Goal: Information Seeking & Learning: Learn about a topic

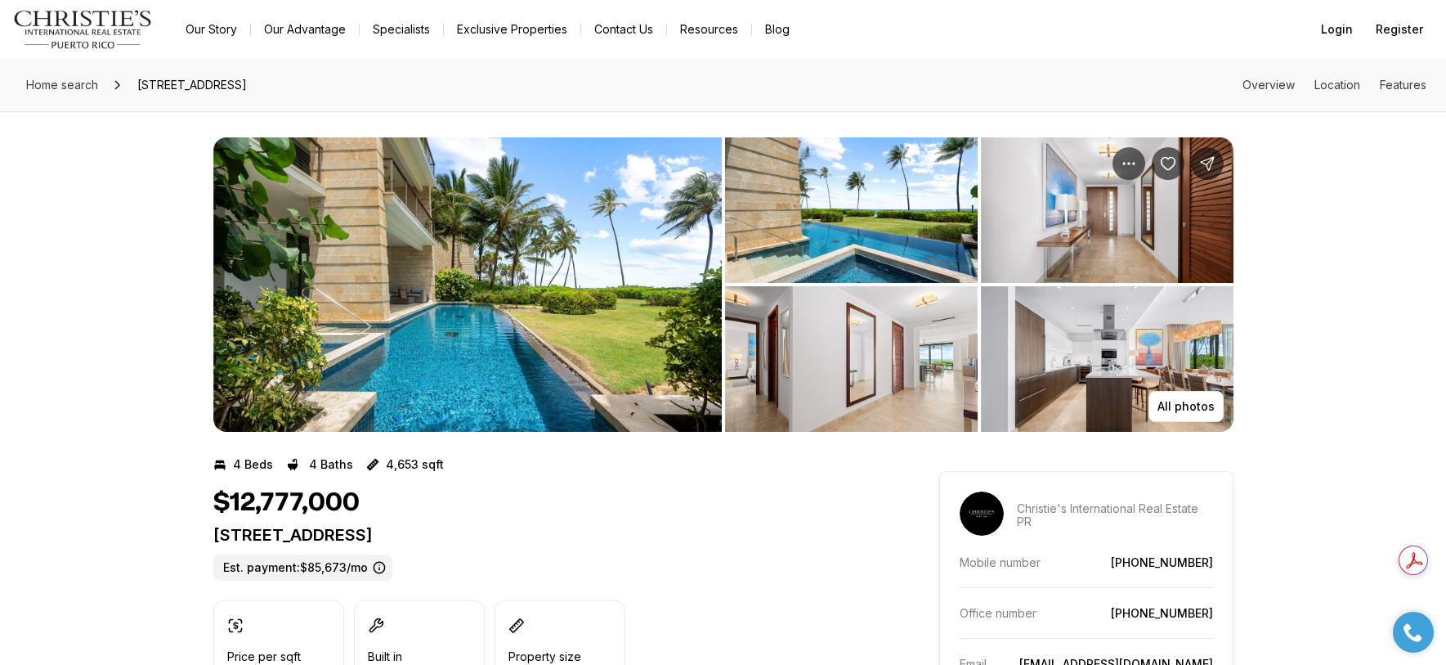
click at [506, 25] on link "Exclusive Properties" at bounding box center [512, 29] width 137 height 23
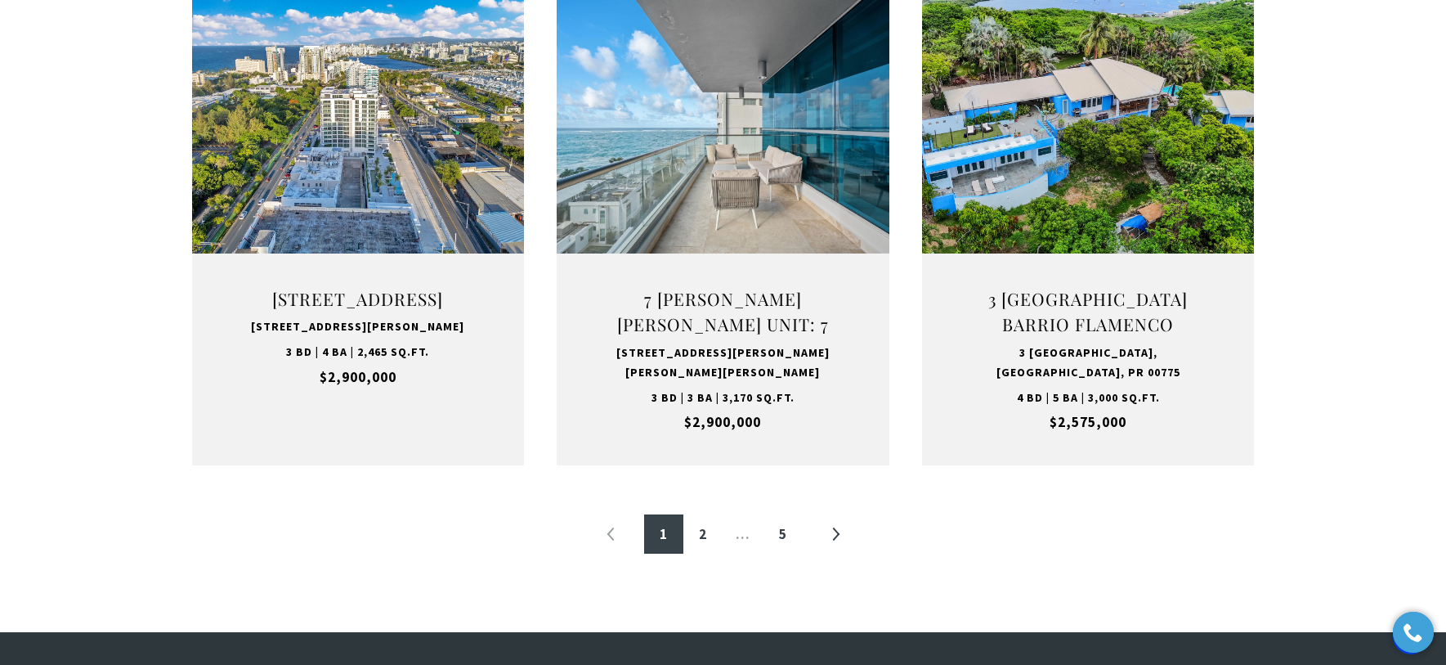
scroll to position [1705, 0]
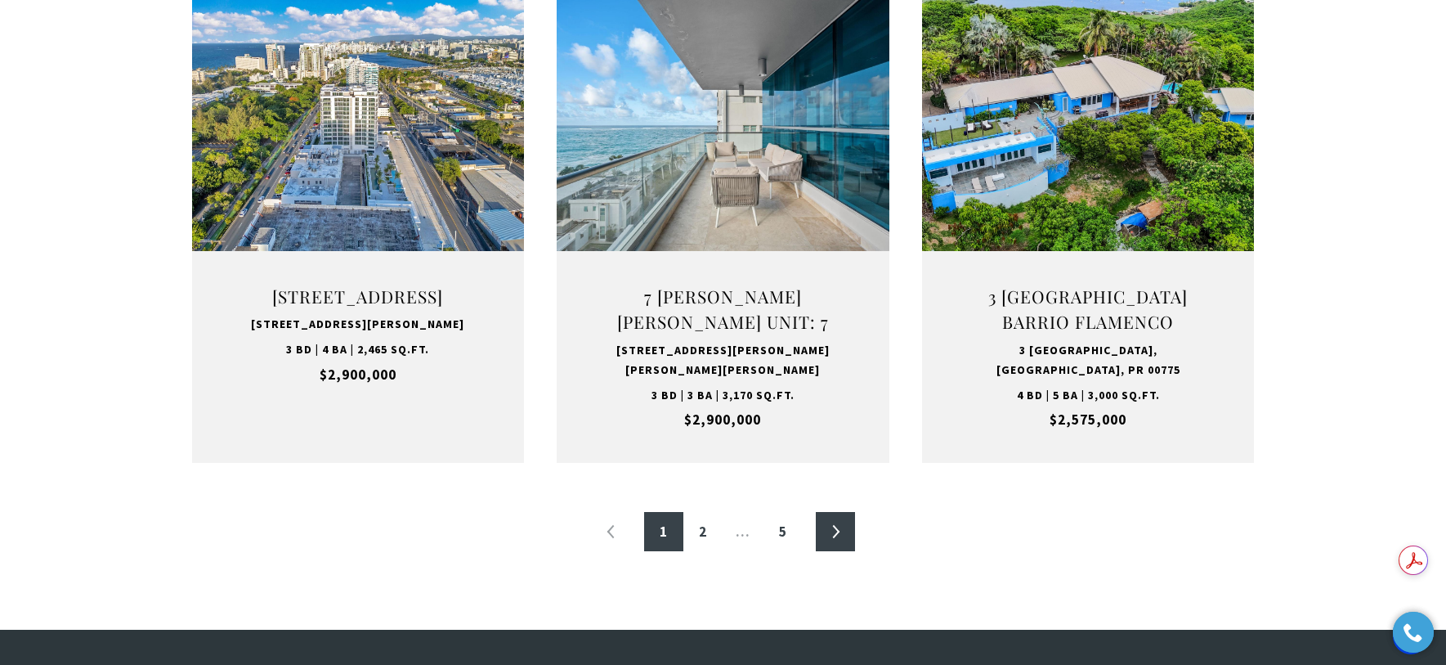
click at [842, 528] on link "»" at bounding box center [835, 531] width 39 height 39
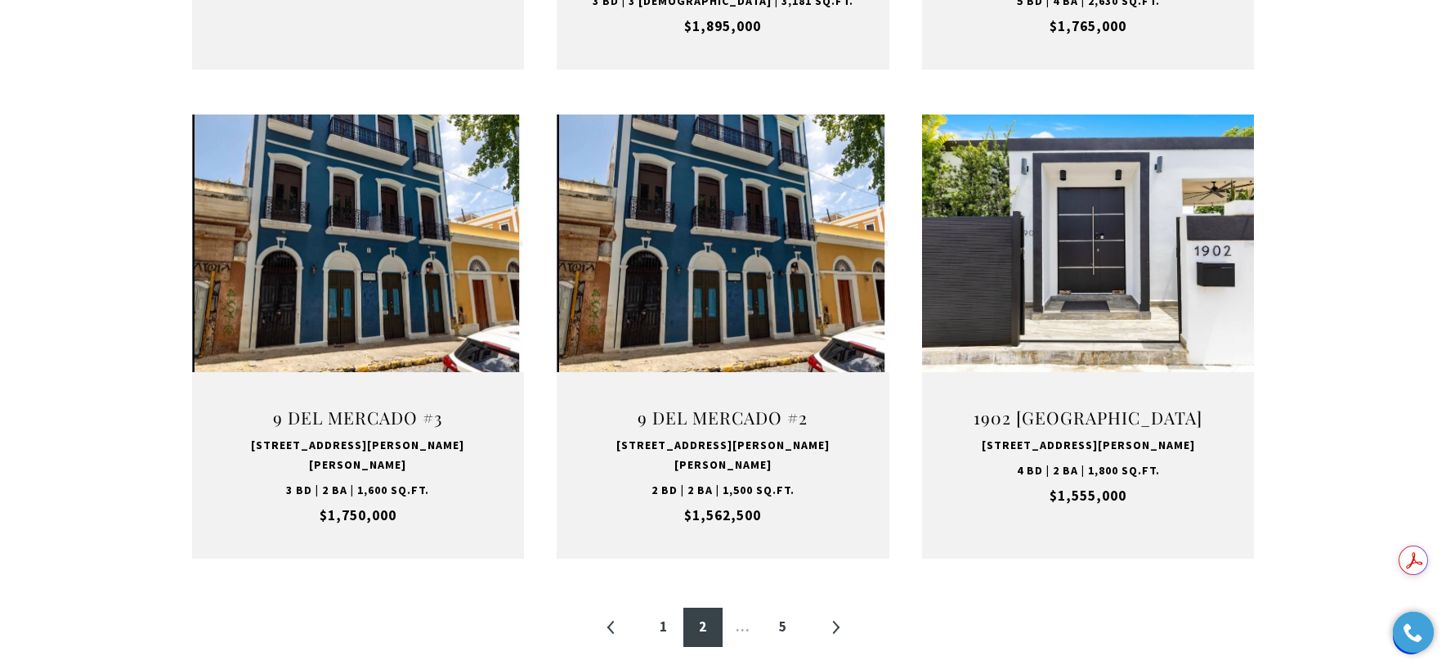
scroll to position [1582, 0]
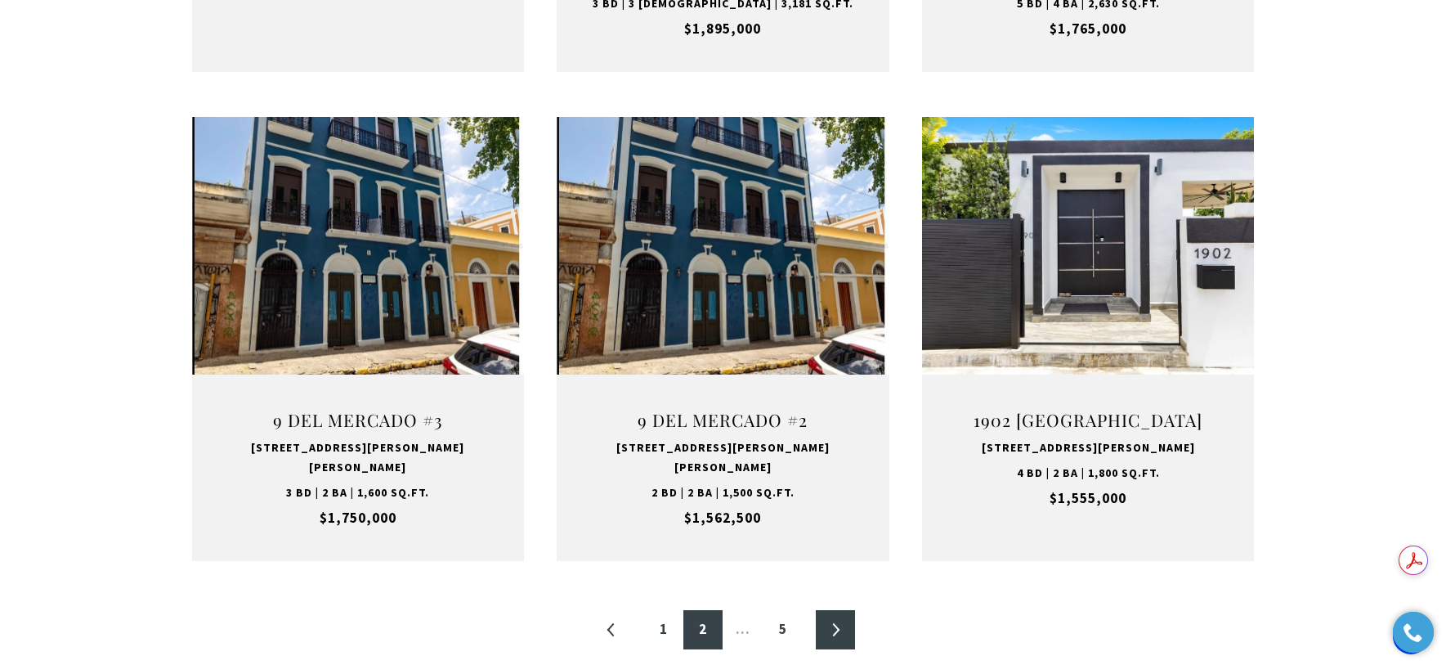
click at [838, 610] on link "»" at bounding box center [835, 629] width 39 height 39
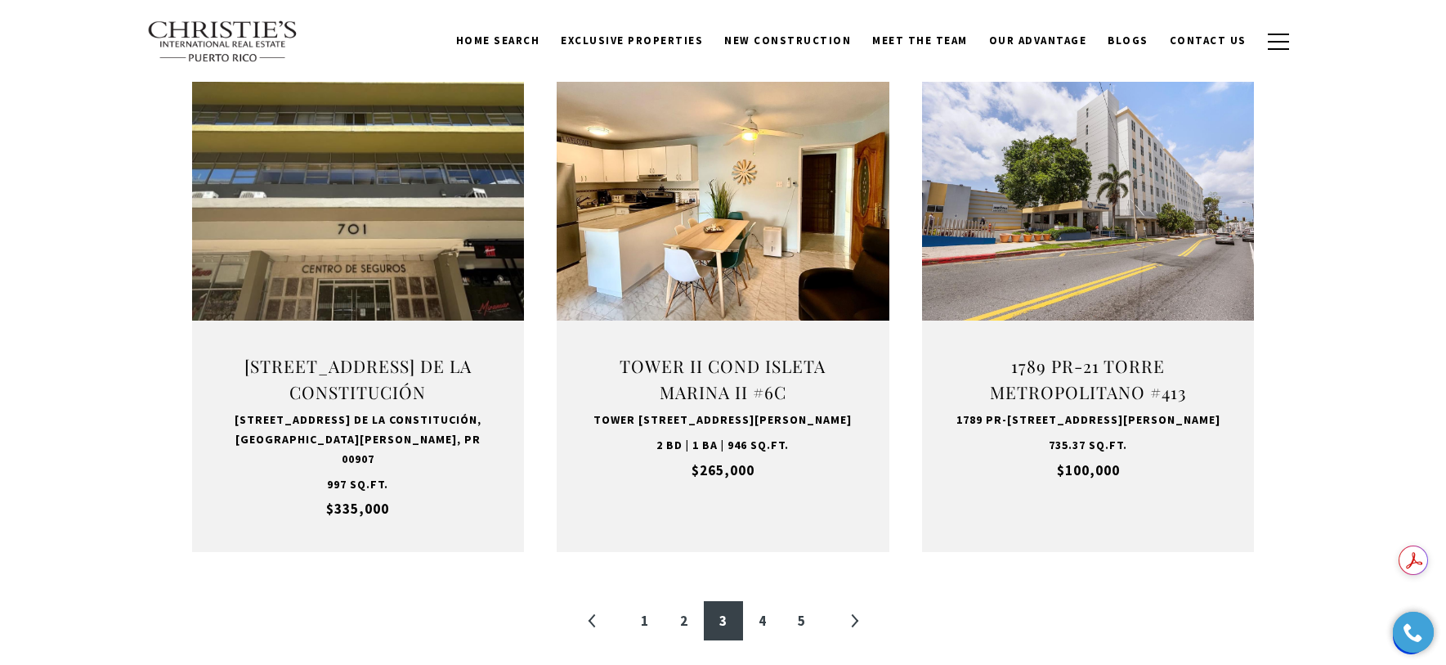
scroll to position [1626, 0]
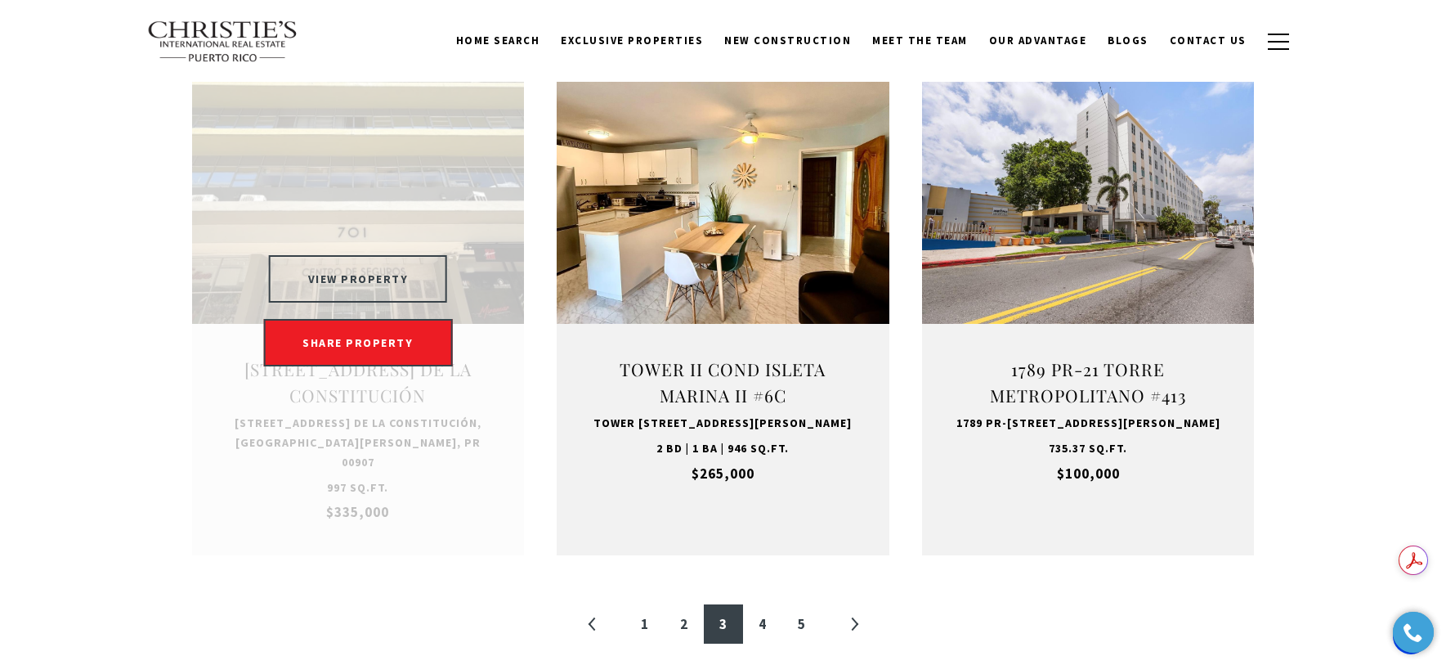
click at [369, 285] on button "VIEW PROPERTY" at bounding box center [358, 278] width 179 height 47
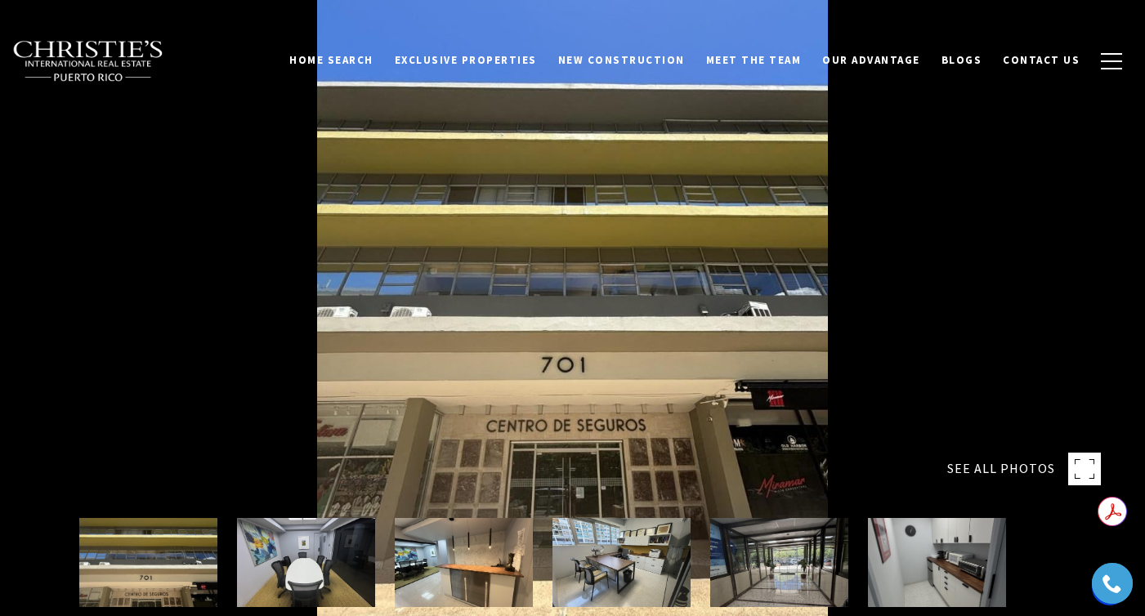
click at [455, 549] on img at bounding box center [464, 562] width 138 height 89
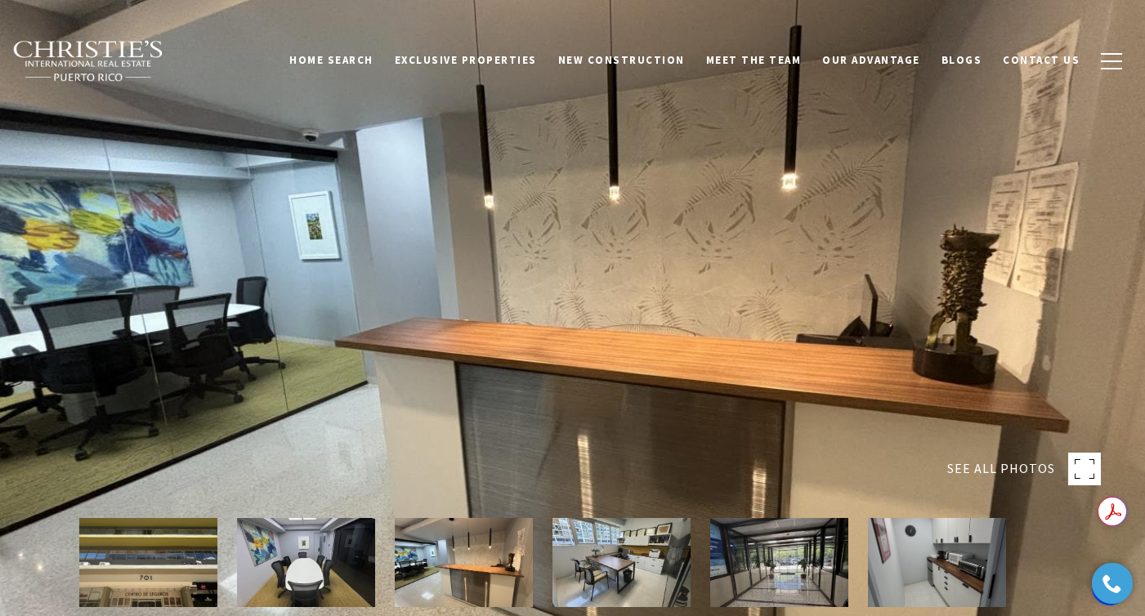
click at [812, 539] on img at bounding box center [779, 562] width 138 height 89
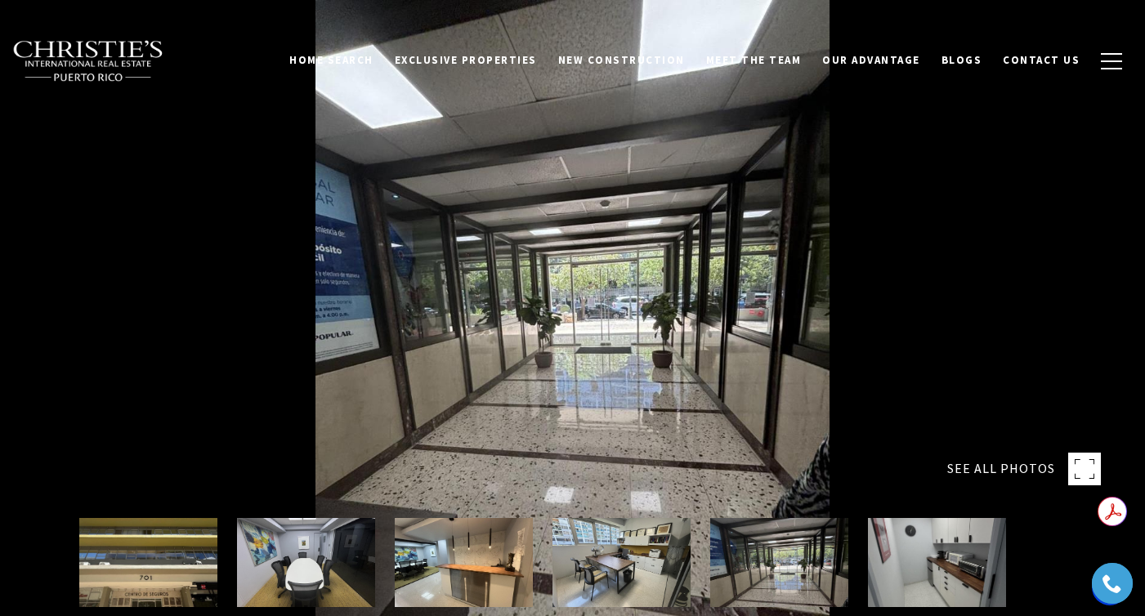
click at [920, 553] on img at bounding box center [937, 562] width 138 height 89
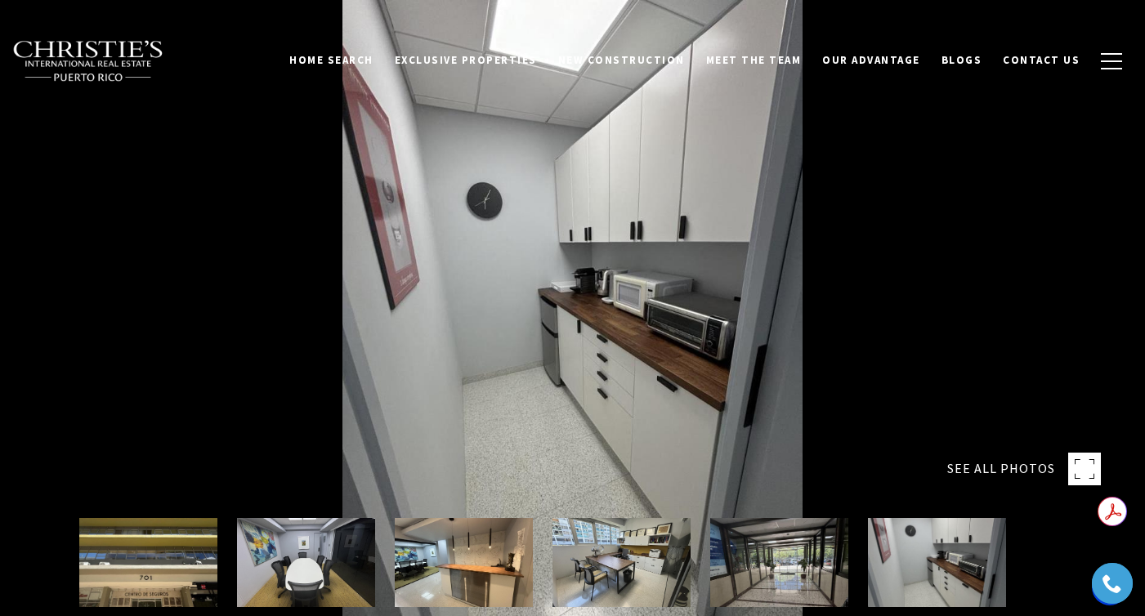
click at [322, 545] on img at bounding box center [306, 562] width 138 height 89
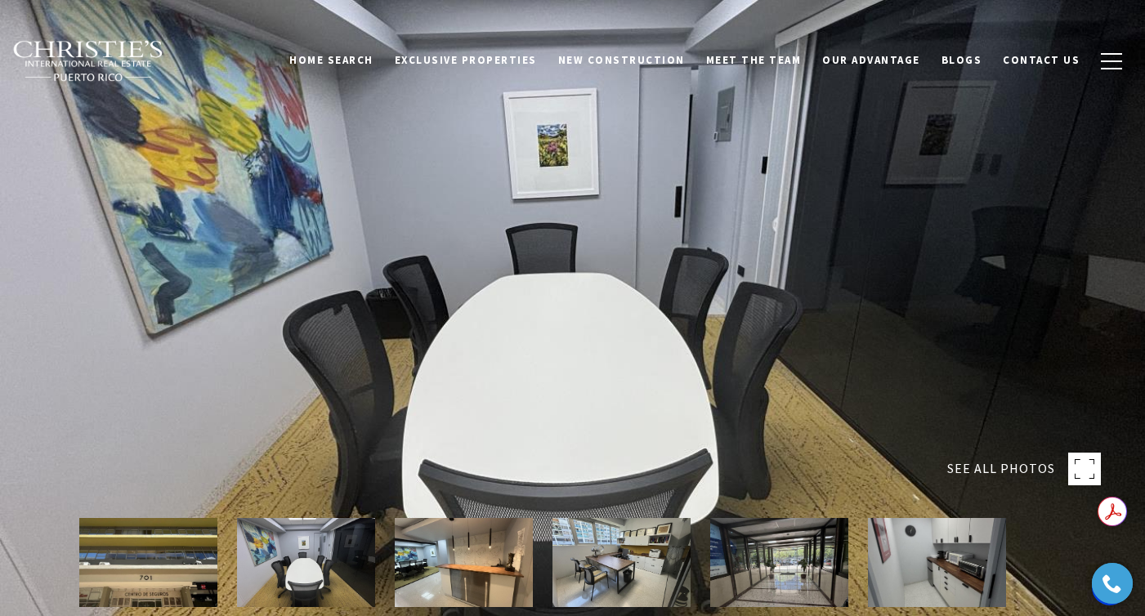
click at [186, 551] on img at bounding box center [148, 562] width 138 height 89
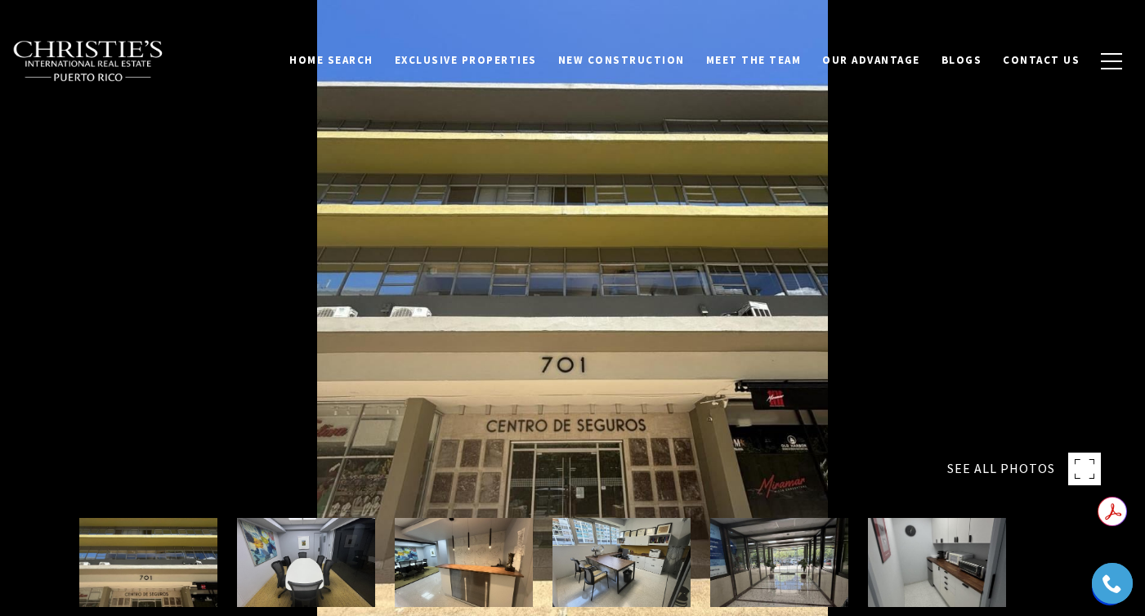
click at [405, 296] on div at bounding box center [572, 308] width 1145 height 616
click at [0, 0] on div at bounding box center [0, 0] width 0 height 0
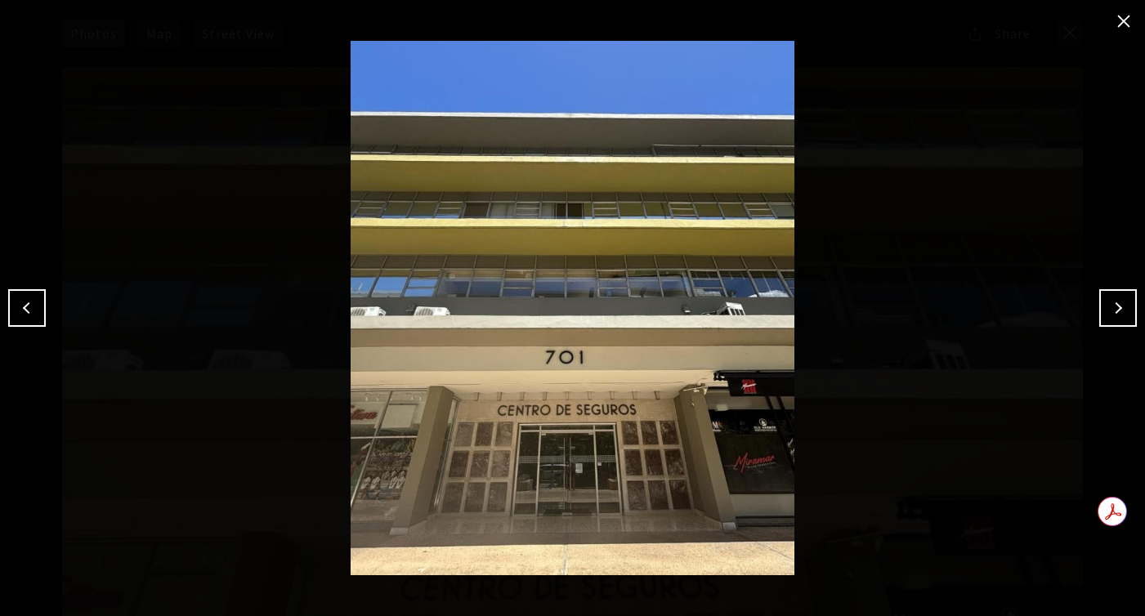
click at [1109, 312] on button "Next" at bounding box center [1119, 308] width 38 height 38
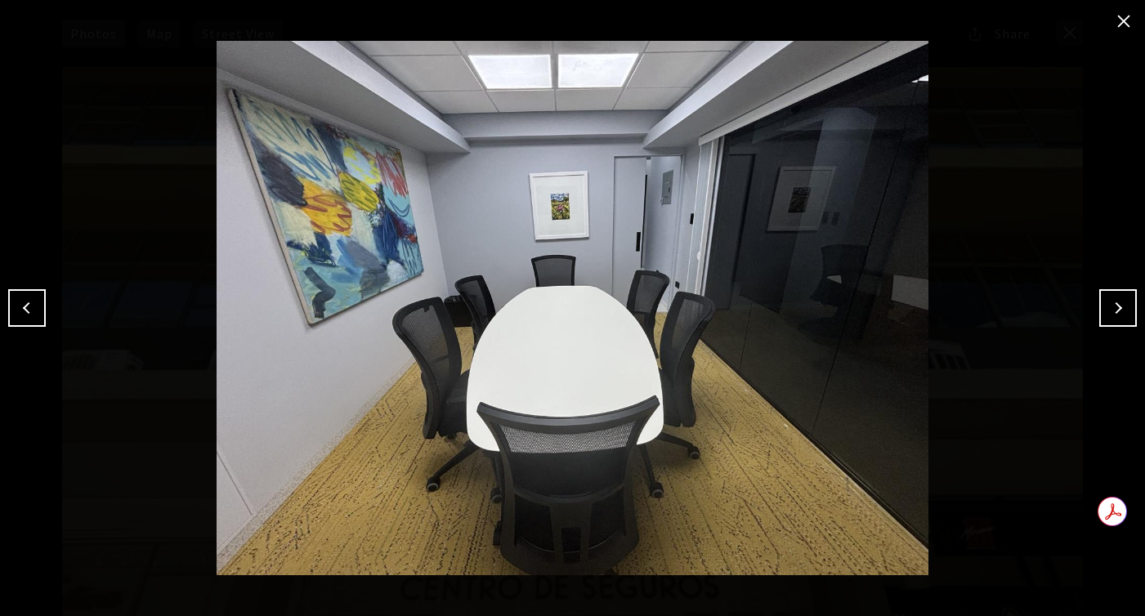
click at [1109, 312] on button "Next" at bounding box center [1119, 308] width 38 height 38
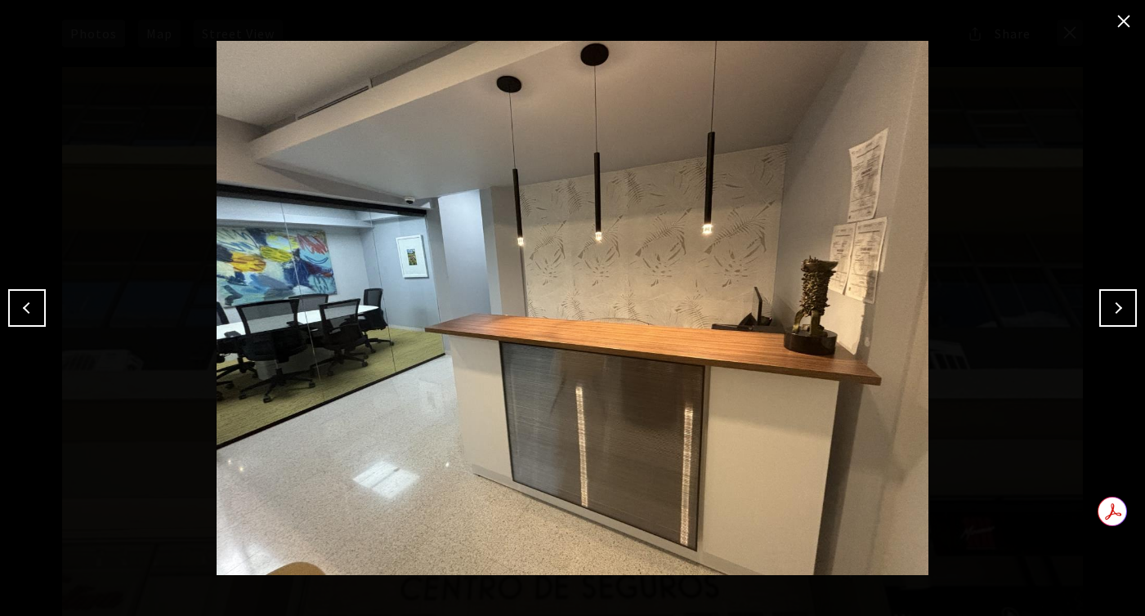
click at [1109, 312] on button "Next" at bounding box center [1119, 308] width 38 height 38
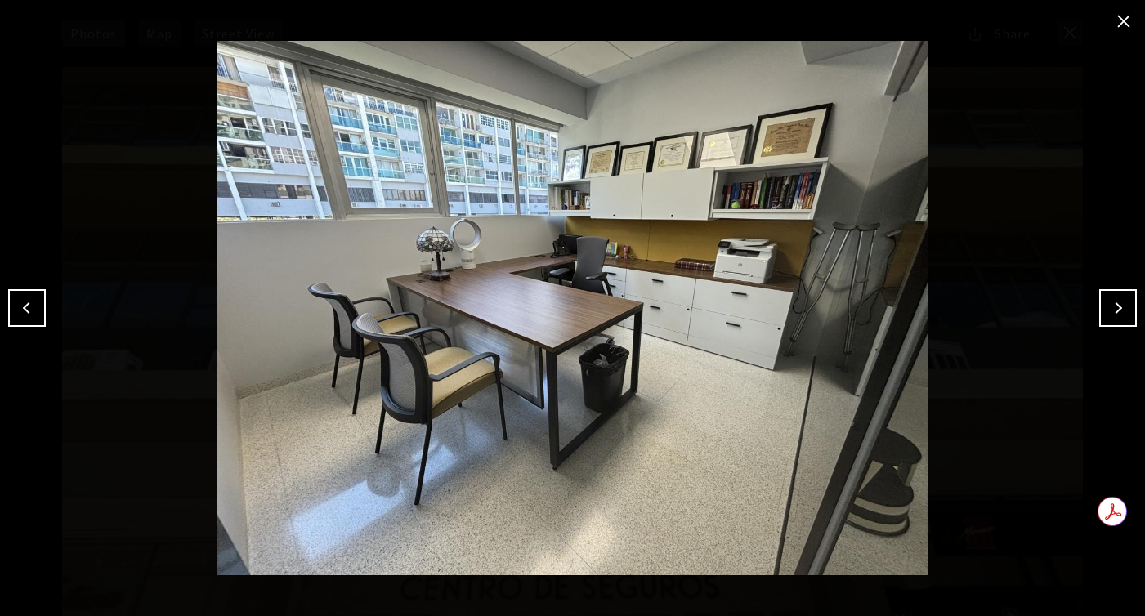
click at [1109, 312] on button "Next" at bounding box center [1119, 308] width 38 height 38
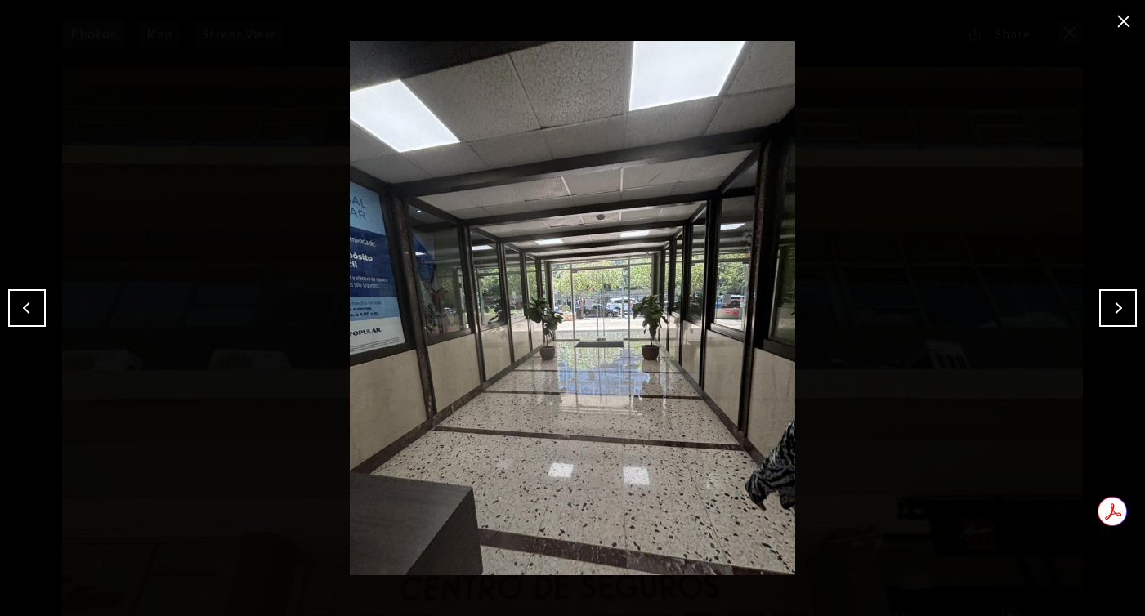
click at [1109, 312] on button "Next" at bounding box center [1119, 308] width 38 height 38
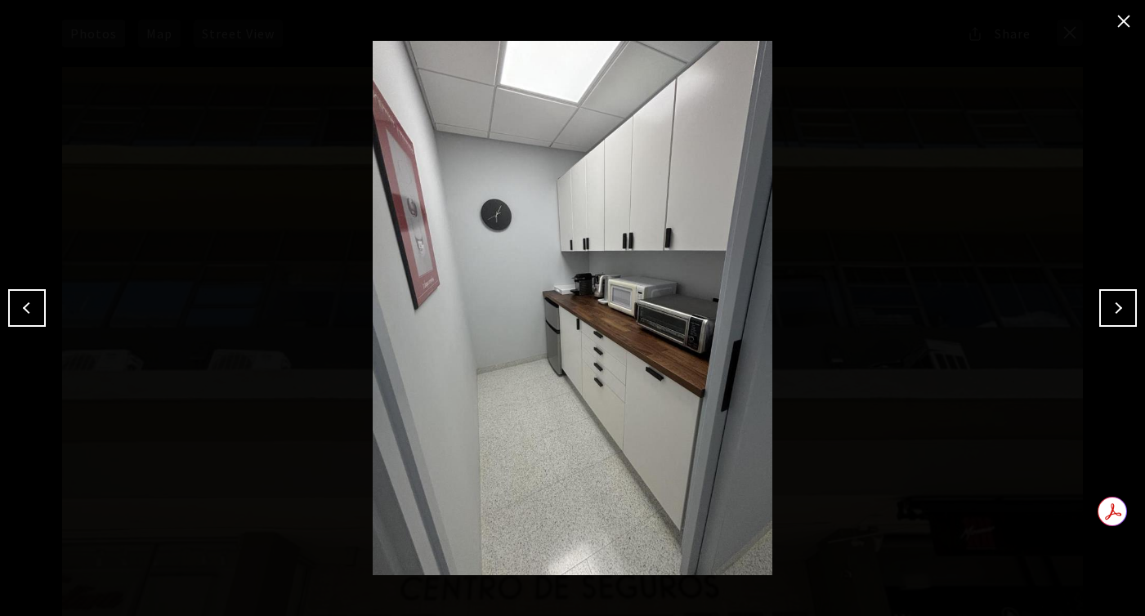
click at [1109, 312] on button "Next" at bounding box center [1119, 308] width 38 height 38
